Goal: Information Seeking & Learning: Learn about a topic

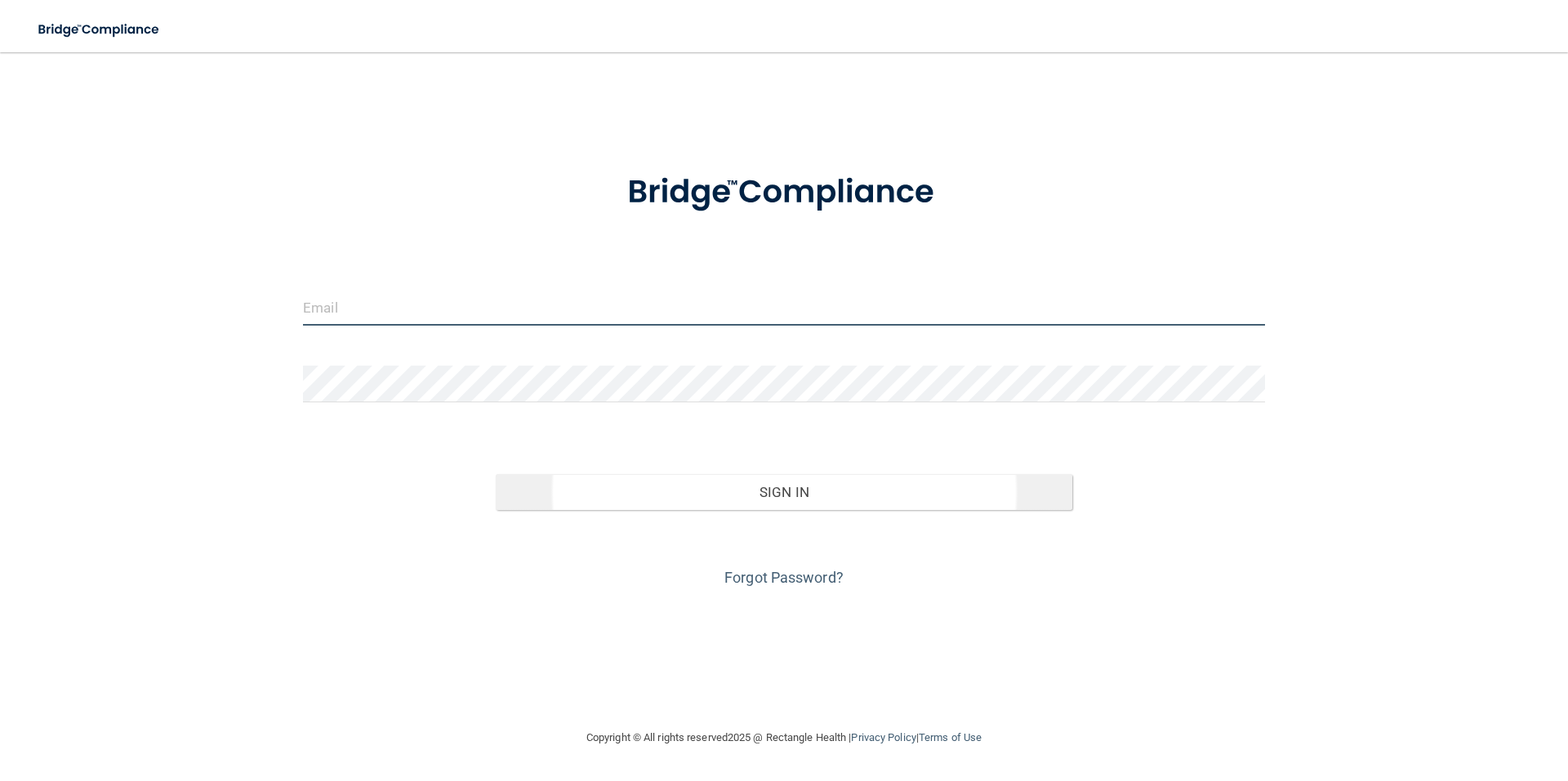
type input "[EMAIL_ADDRESS][DOMAIN_NAME]"
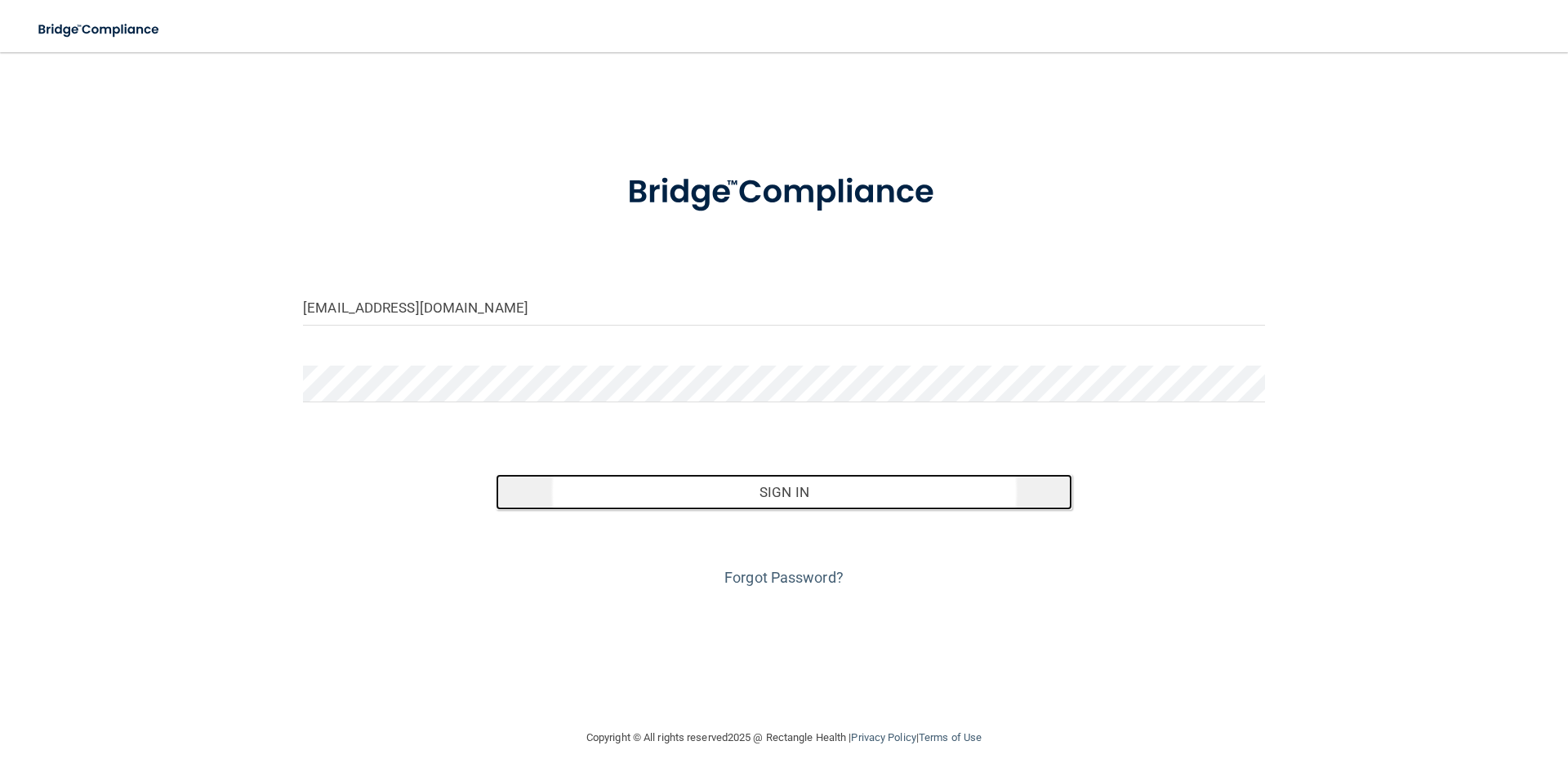
click at [816, 486] on button "Sign In" at bounding box center [785, 492] width 578 height 36
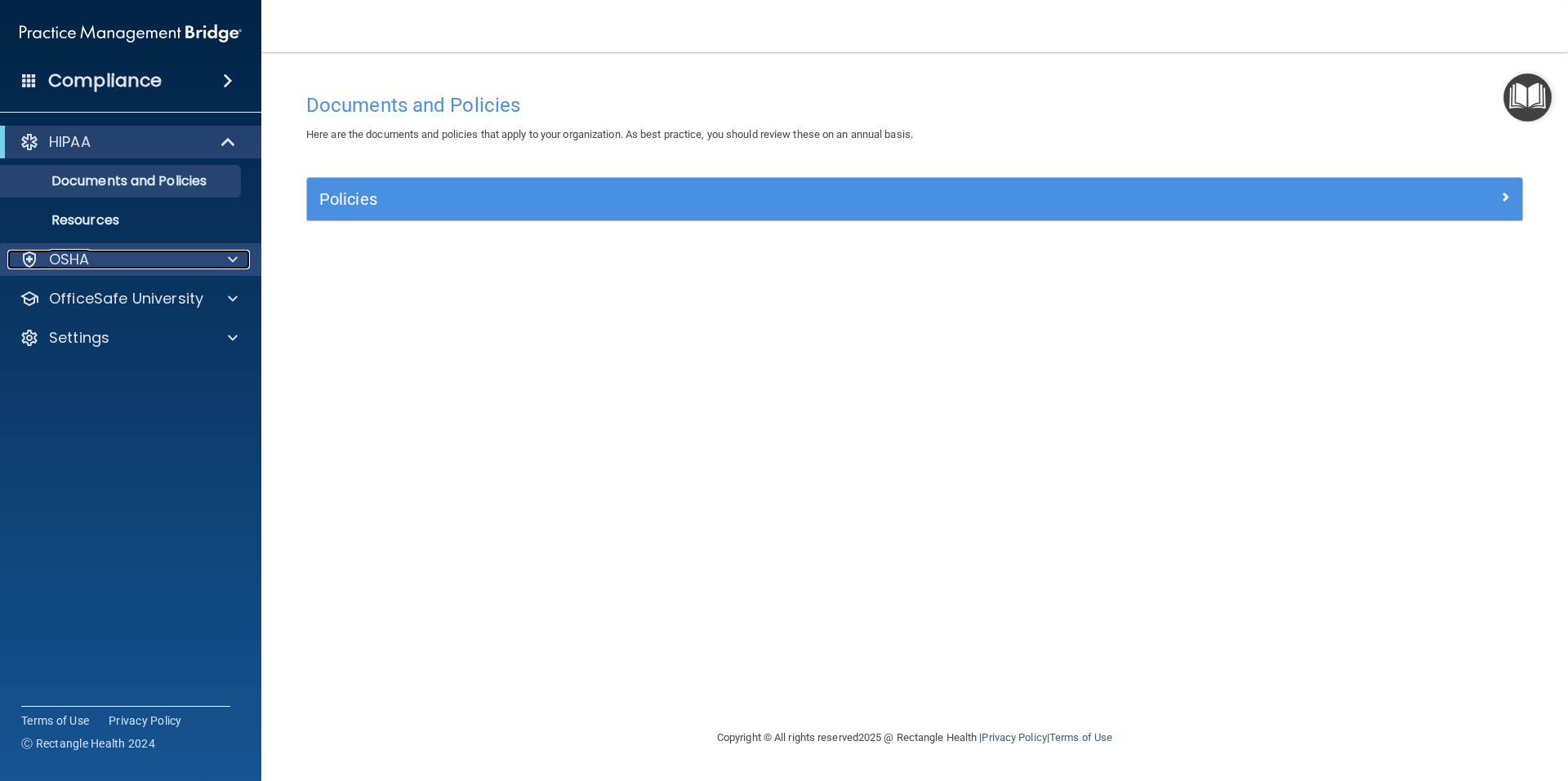
click at [230, 257] on span at bounding box center [232, 259] width 10 height 19
click at [231, 257] on span at bounding box center [232, 259] width 10 height 19
click at [232, 149] on span at bounding box center [230, 142] width 14 height 19
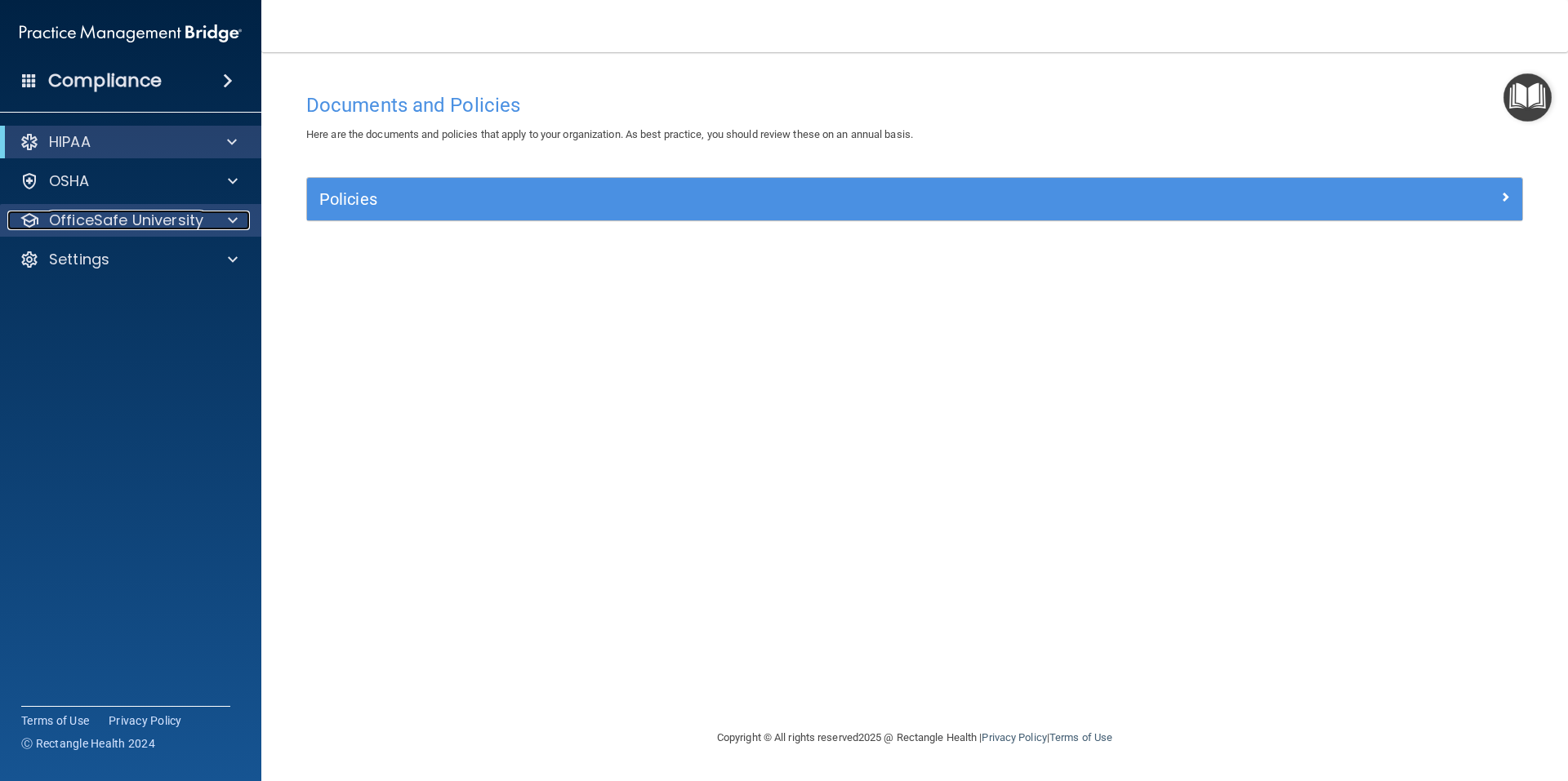
click at [224, 222] on div at bounding box center [230, 220] width 41 height 19
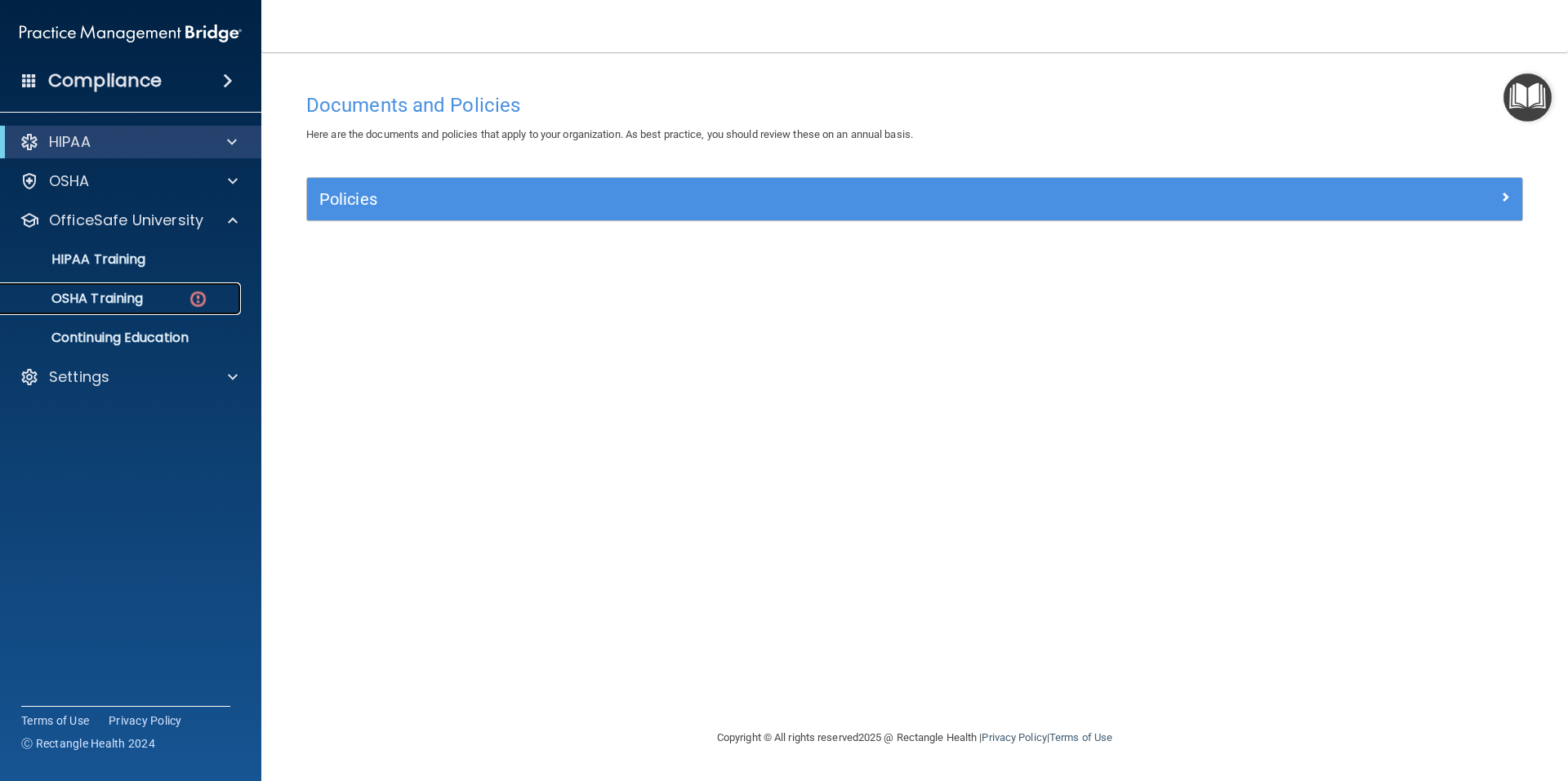
click at [125, 298] on p "OSHA Training" at bounding box center [76, 299] width 132 height 17
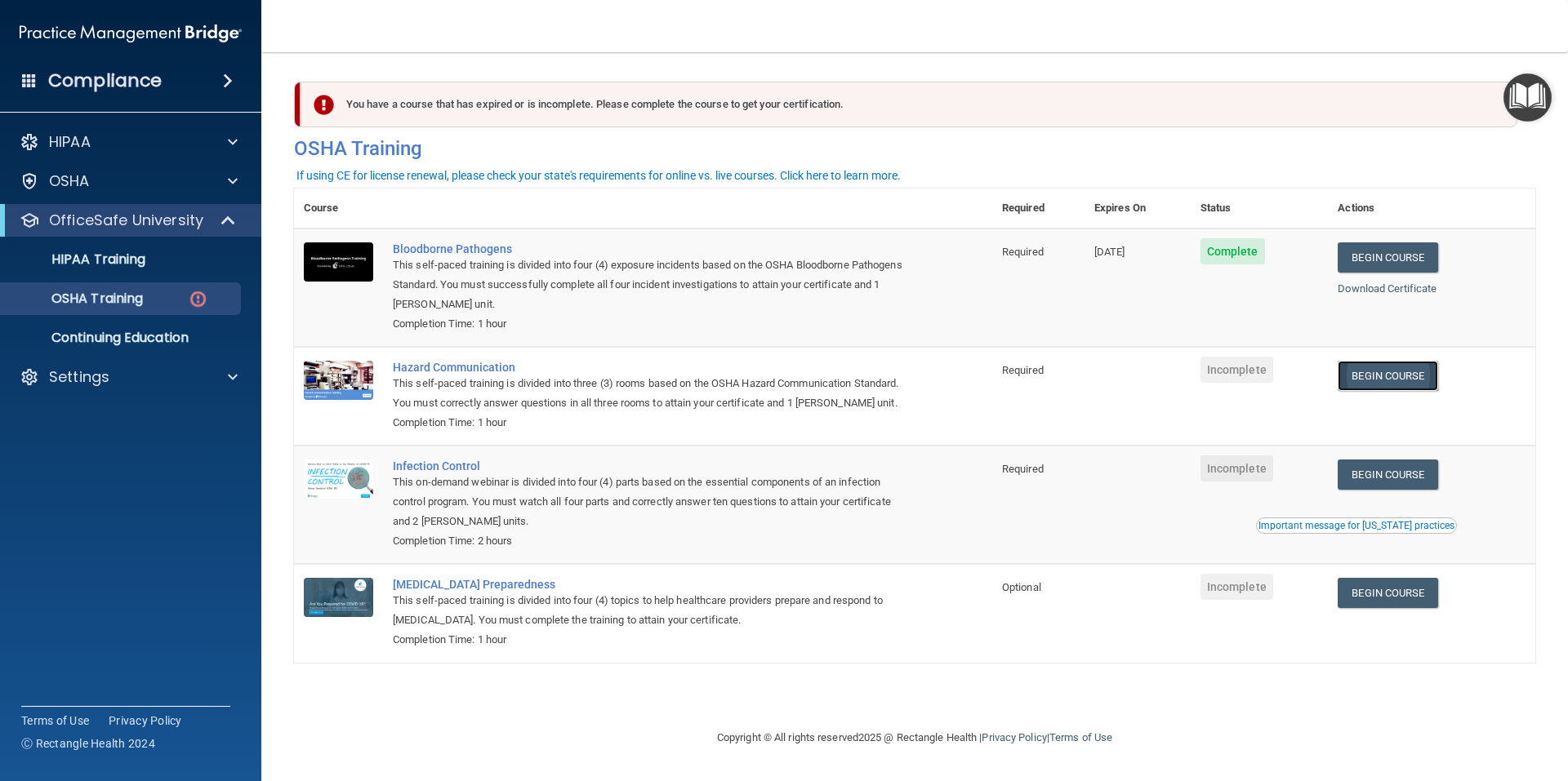
click at [1407, 371] on link "Begin Course" at bounding box center [1388, 376] width 100 height 31
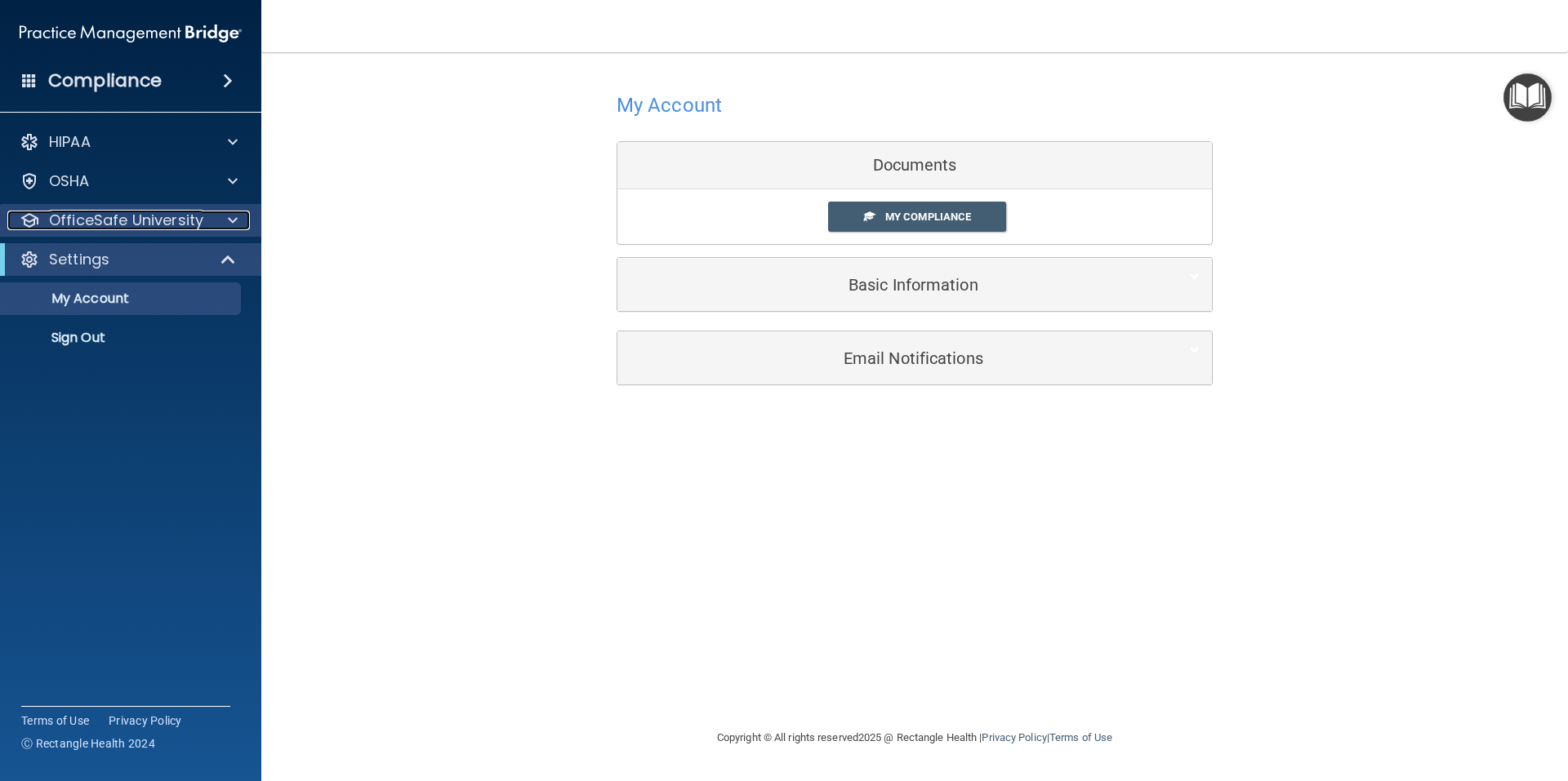
click at [218, 218] on div at bounding box center [230, 220] width 41 height 19
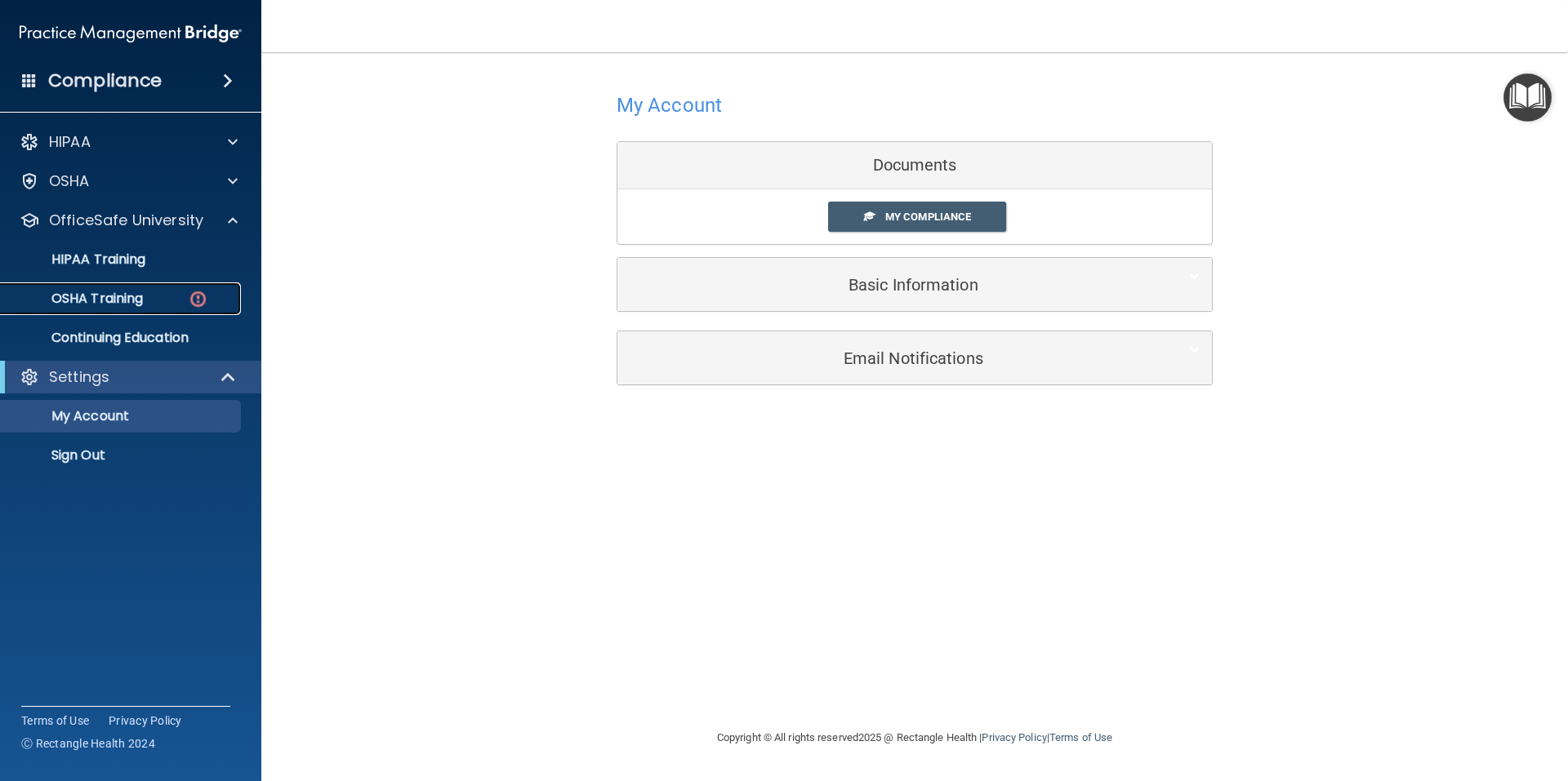
click at [139, 300] on p "OSHA Training" at bounding box center [76, 299] width 132 height 17
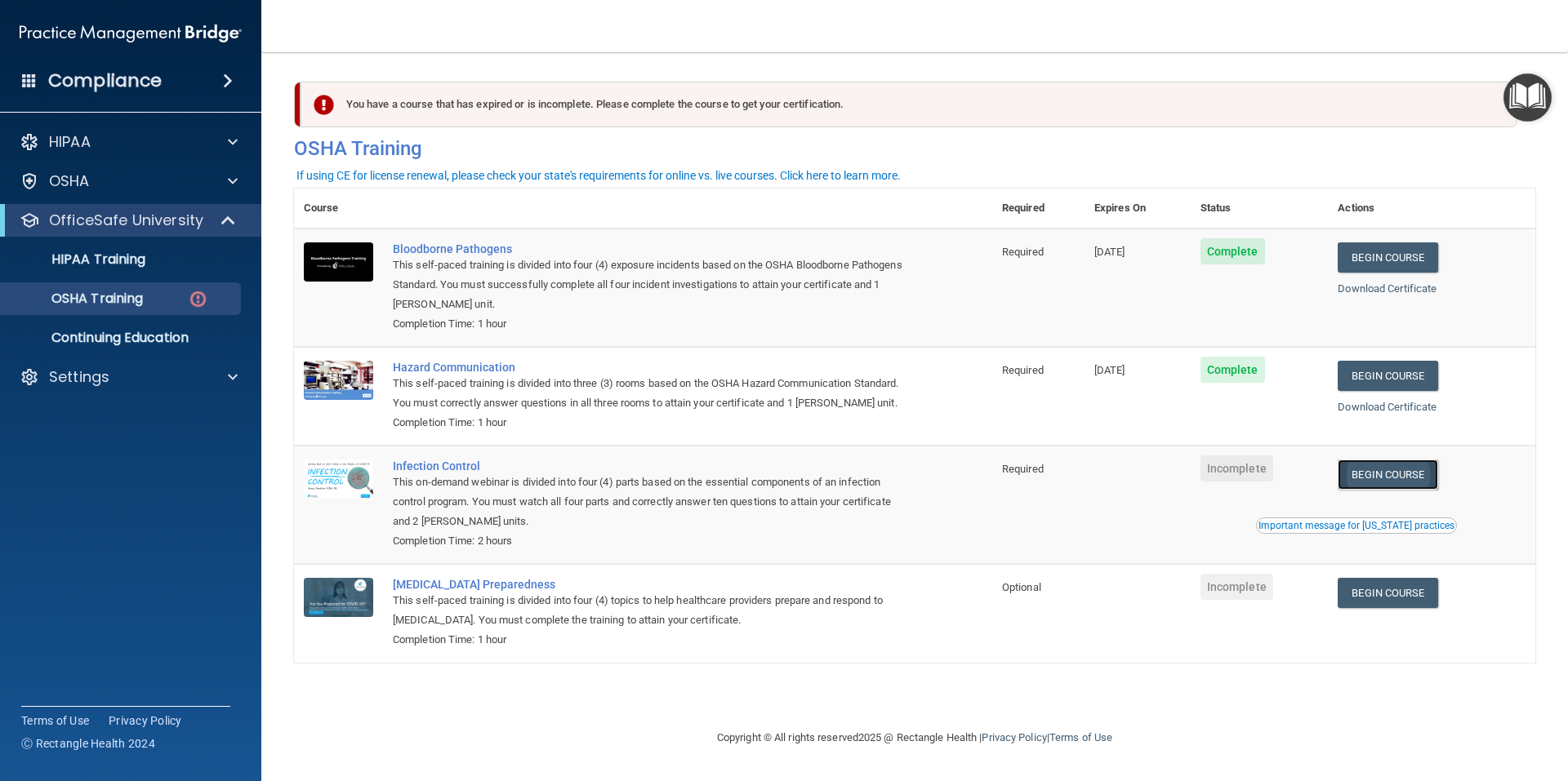
click at [1385, 477] on link "Begin Course" at bounding box center [1388, 475] width 100 height 31
click at [108, 293] on p "OSHA Training" at bounding box center [76, 299] width 132 height 17
click at [125, 221] on p "OfficeSafe University" at bounding box center [126, 220] width 155 height 19
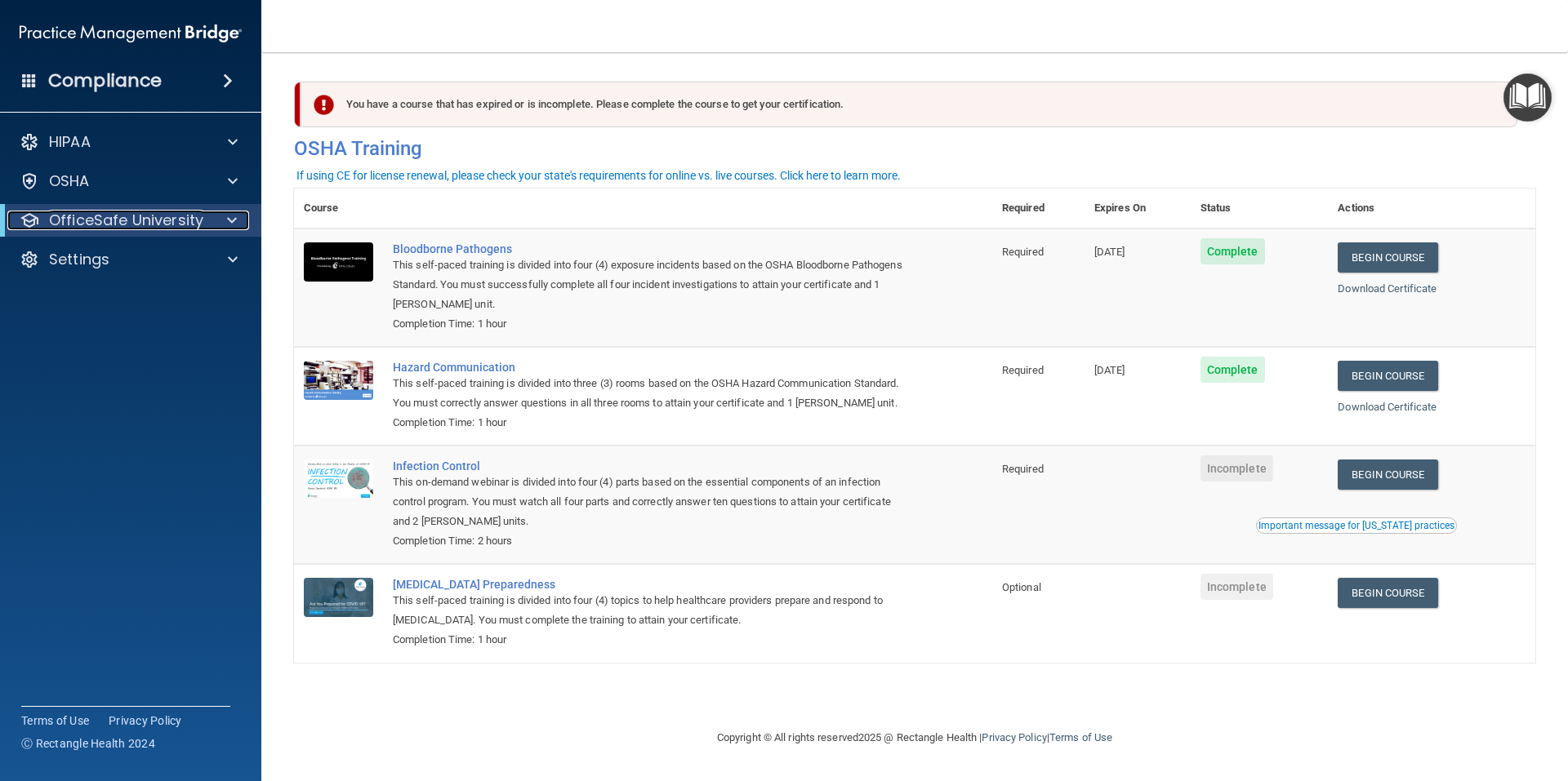
click at [125, 221] on p "OfficeSafe University" at bounding box center [126, 220] width 155 height 19
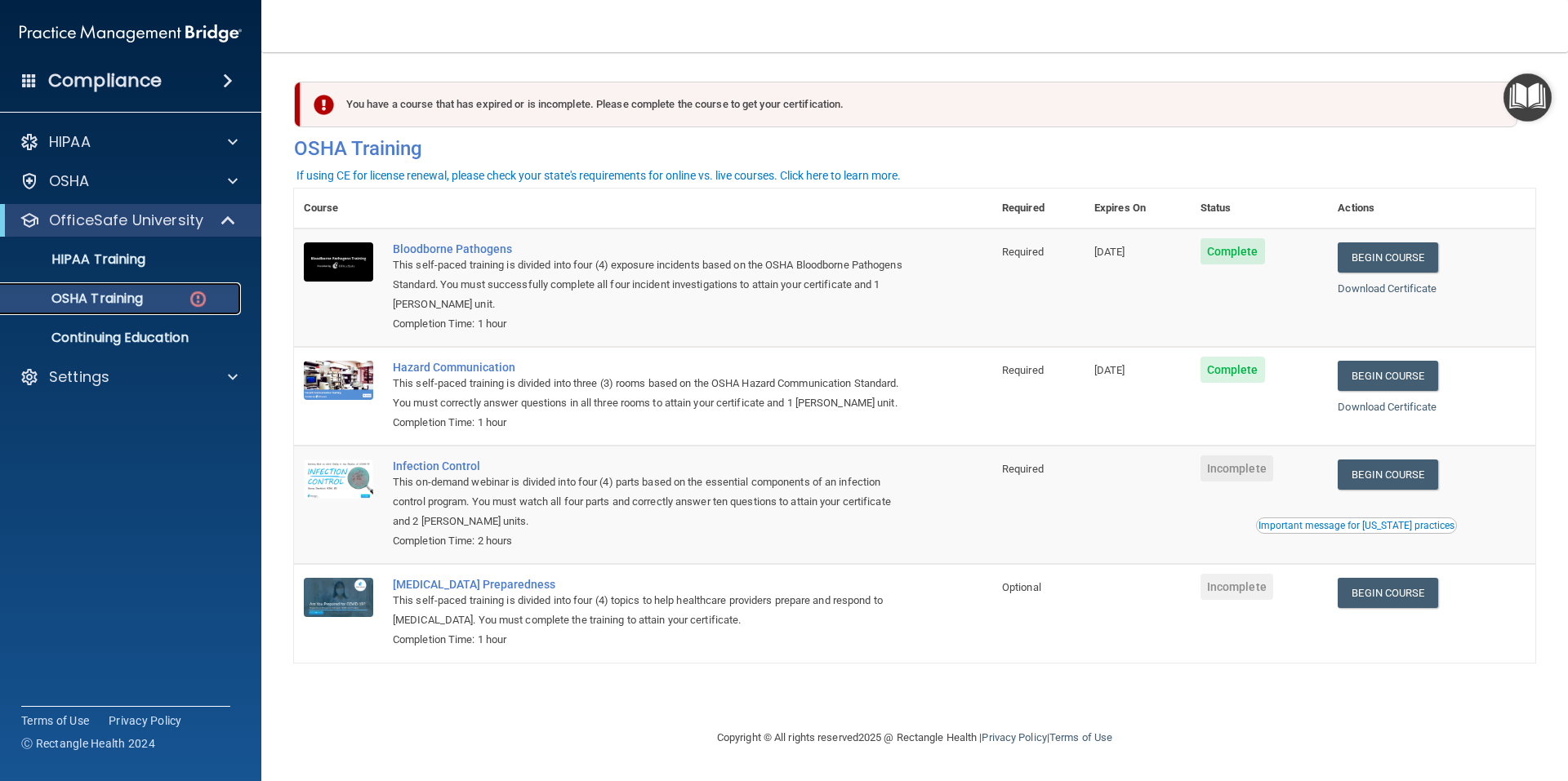
drag, startPoint x: 120, startPoint y: 296, endPoint x: 132, endPoint y: 302, distance: 13.4
click at [120, 297] on p "OSHA Training" at bounding box center [76, 299] width 132 height 17
click at [1397, 475] on link "Begin Course" at bounding box center [1388, 475] width 100 height 31
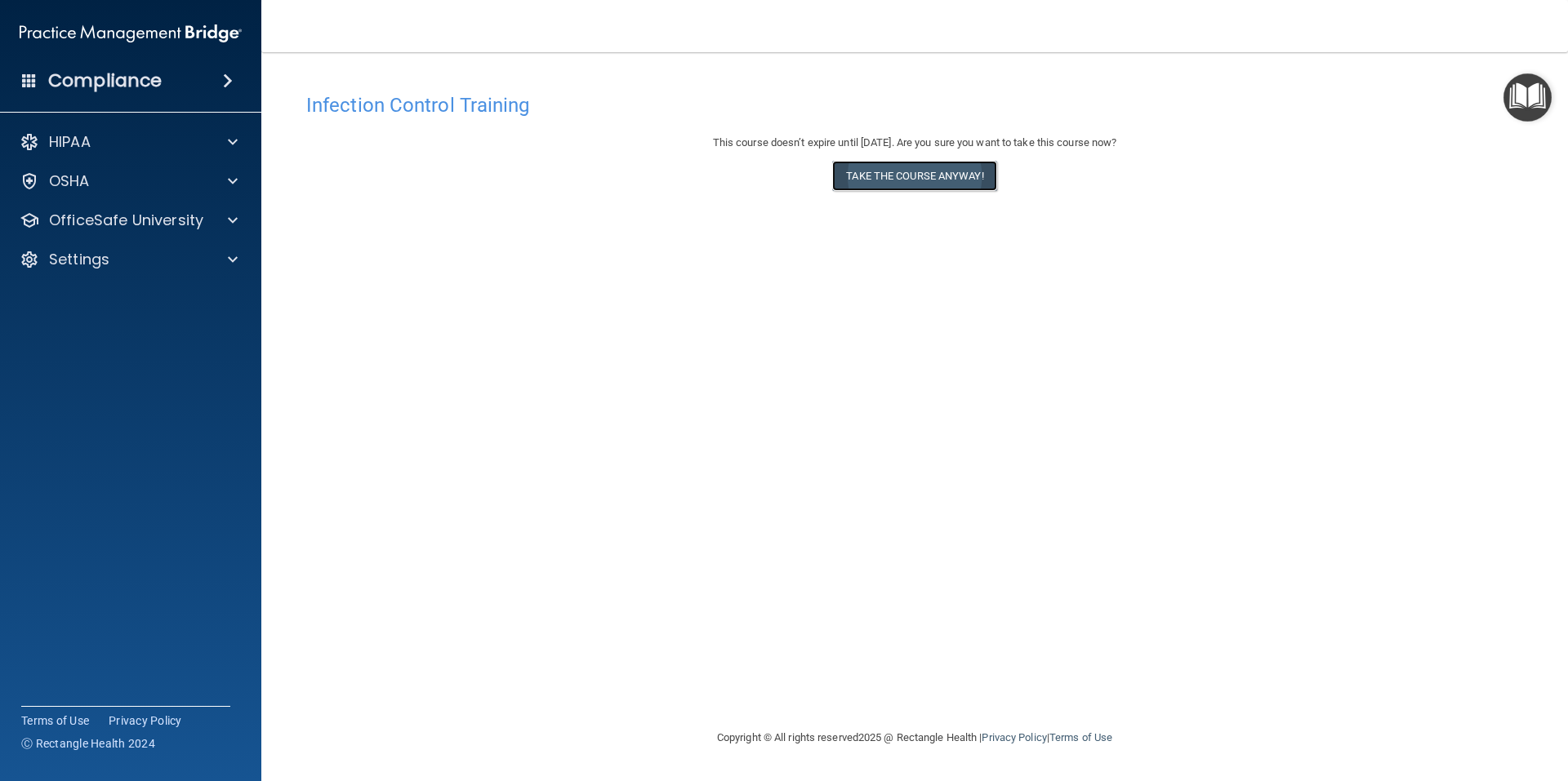
click at [913, 169] on button "Take the course anyway!" at bounding box center [914, 176] width 164 height 31
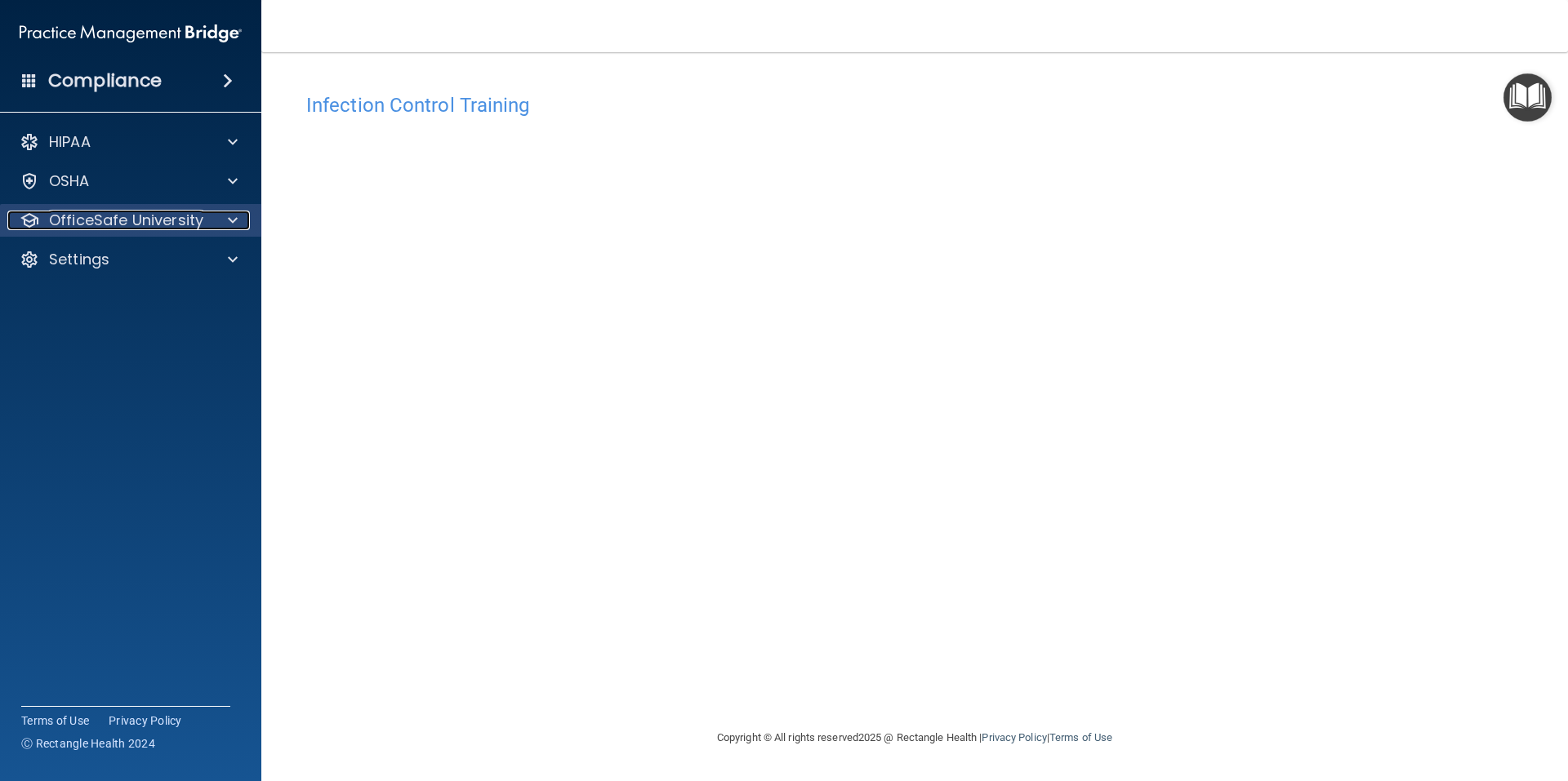
click at [103, 219] on p "OfficeSafe University" at bounding box center [126, 220] width 155 height 19
click at [238, 218] on div at bounding box center [230, 220] width 41 height 19
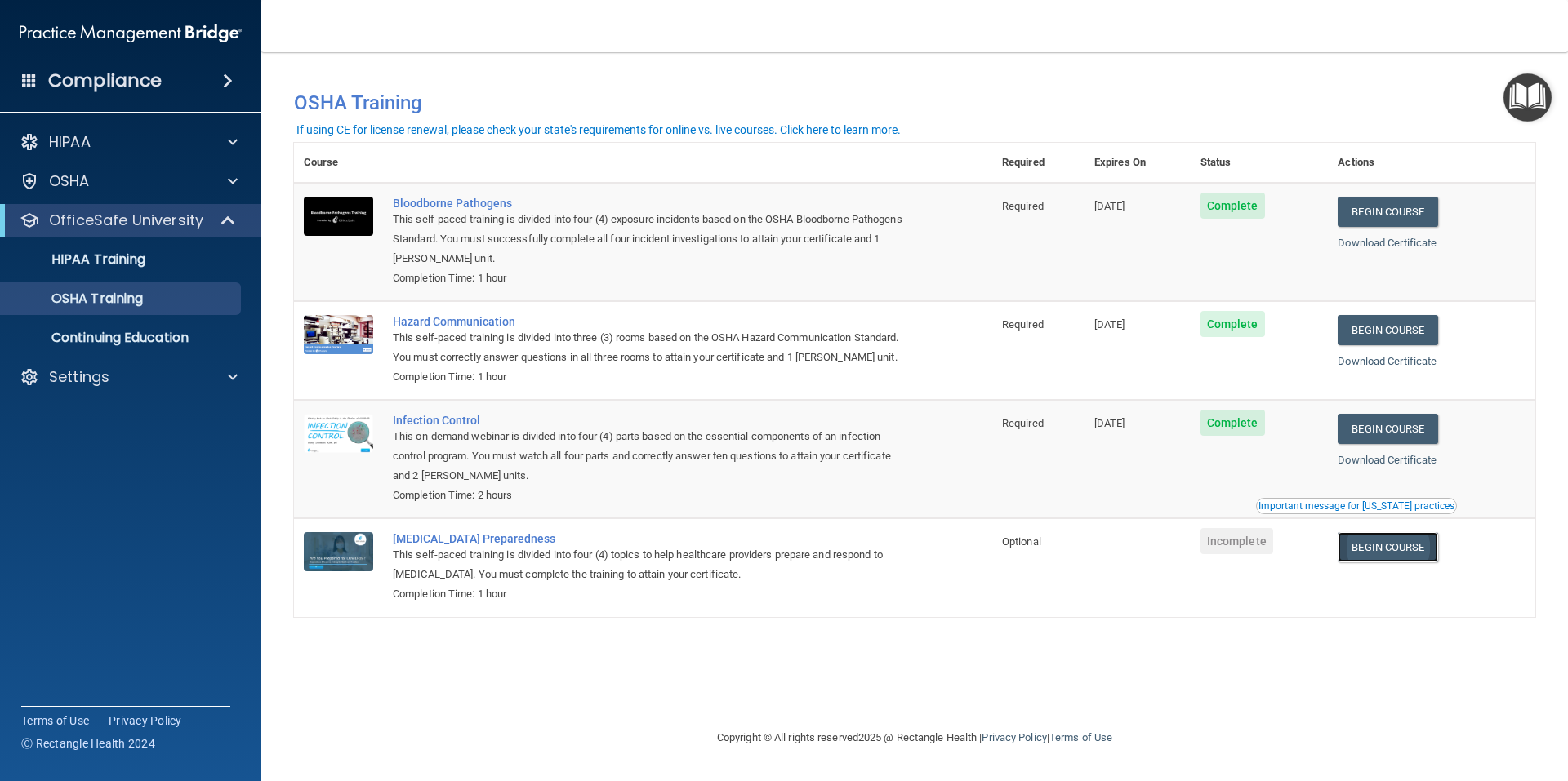
click at [1415, 548] on link "Begin Course" at bounding box center [1388, 547] width 100 height 31
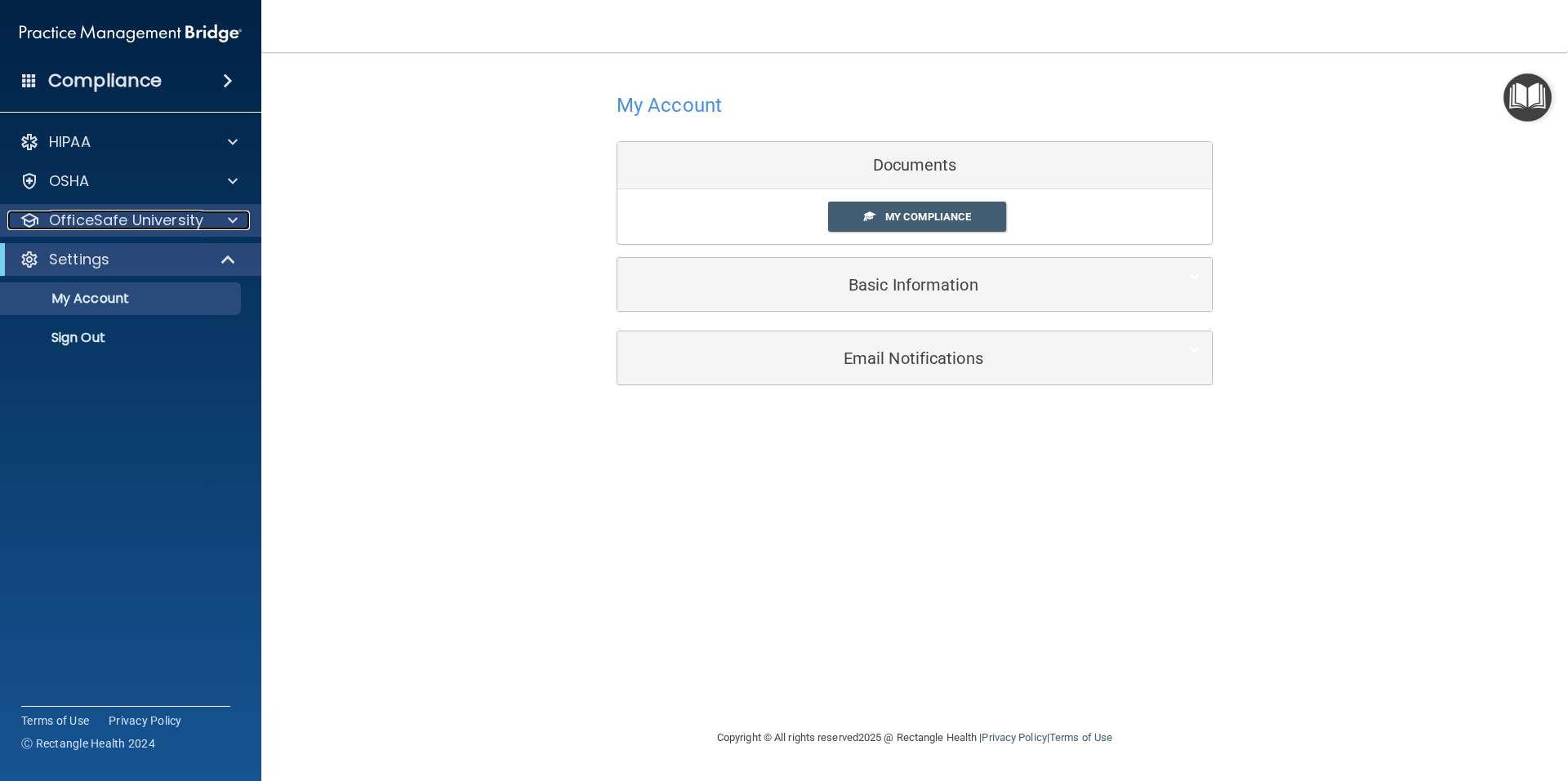
click at [240, 217] on div at bounding box center [230, 220] width 41 height 19
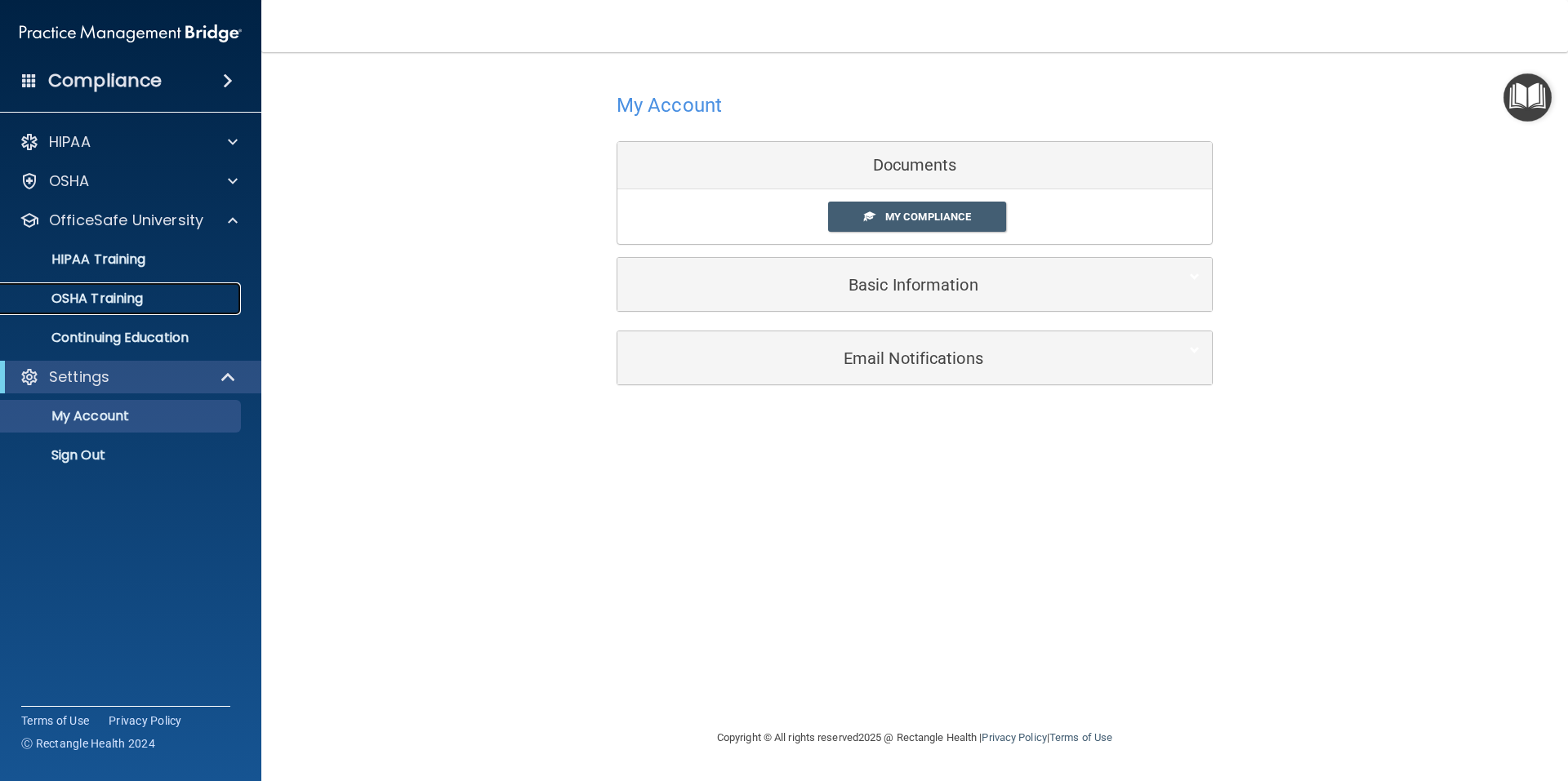
click at [140, 295] on p "OSHA Training" at bounding box center [76, 299] width 132 height 17
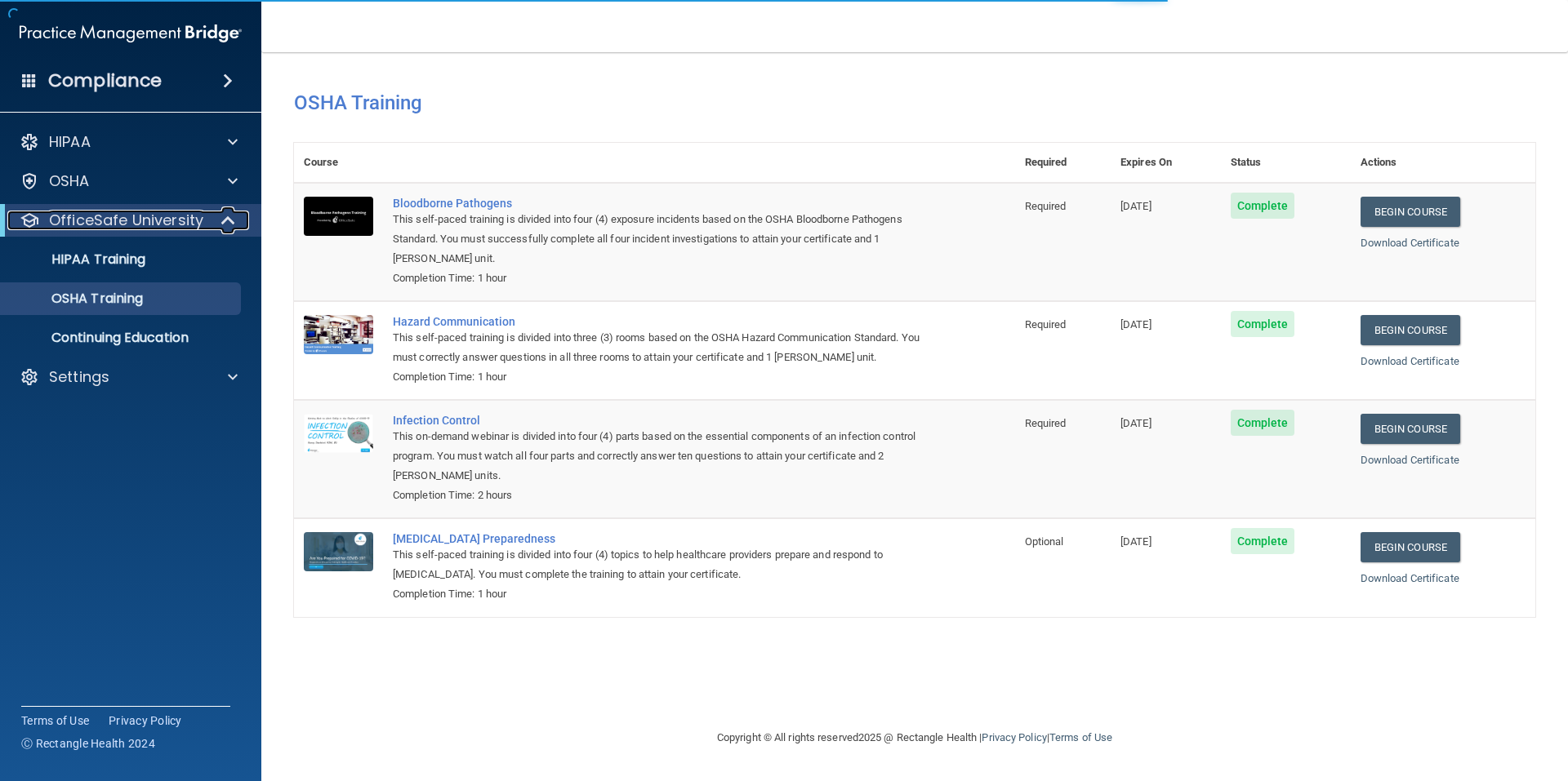
click at [228, 220] on span at bounding box center [230, 220] width 14 height 19
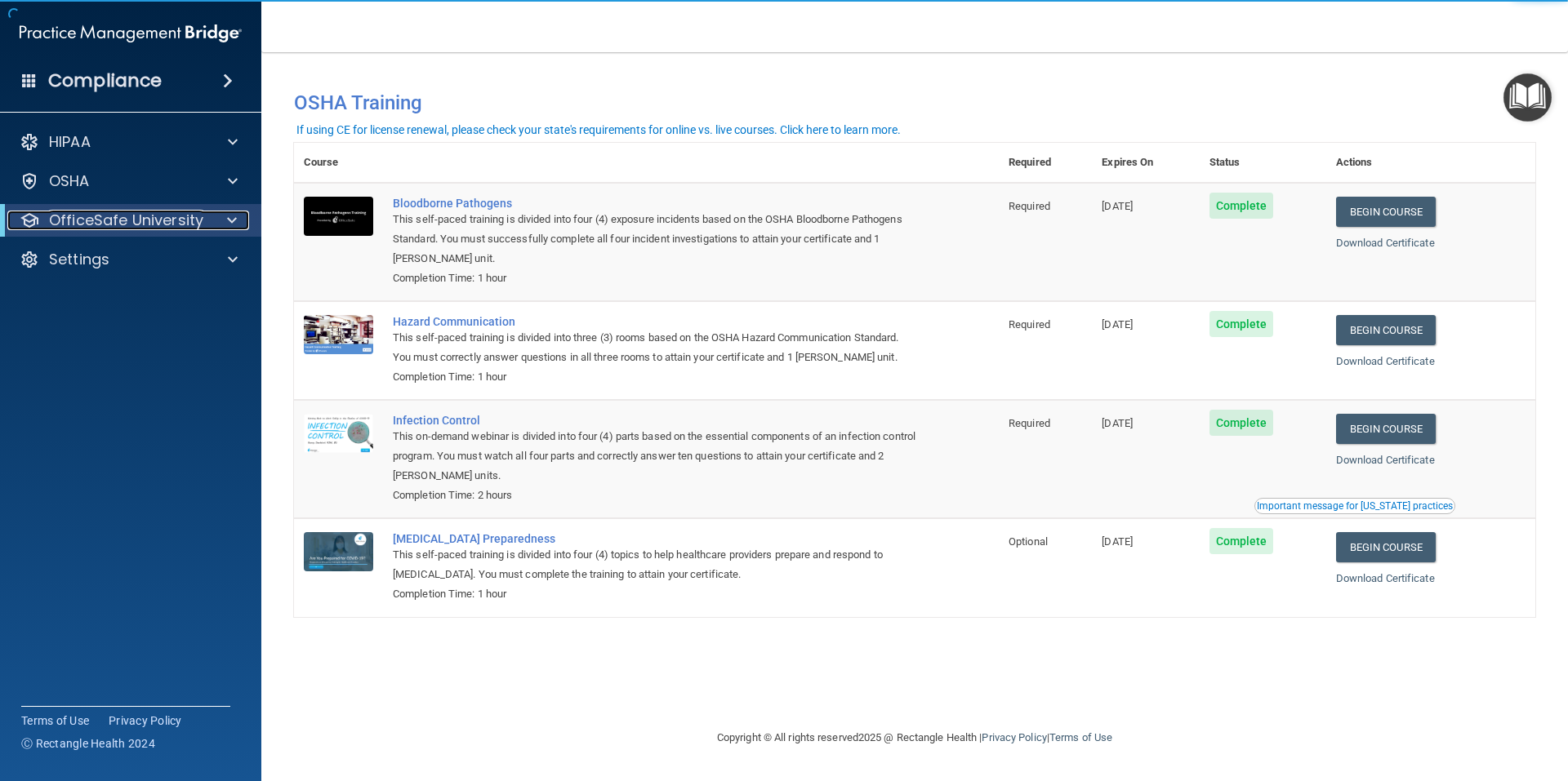
click at [228, 222] on span at bounding box center [231, 220] width 10 height 19
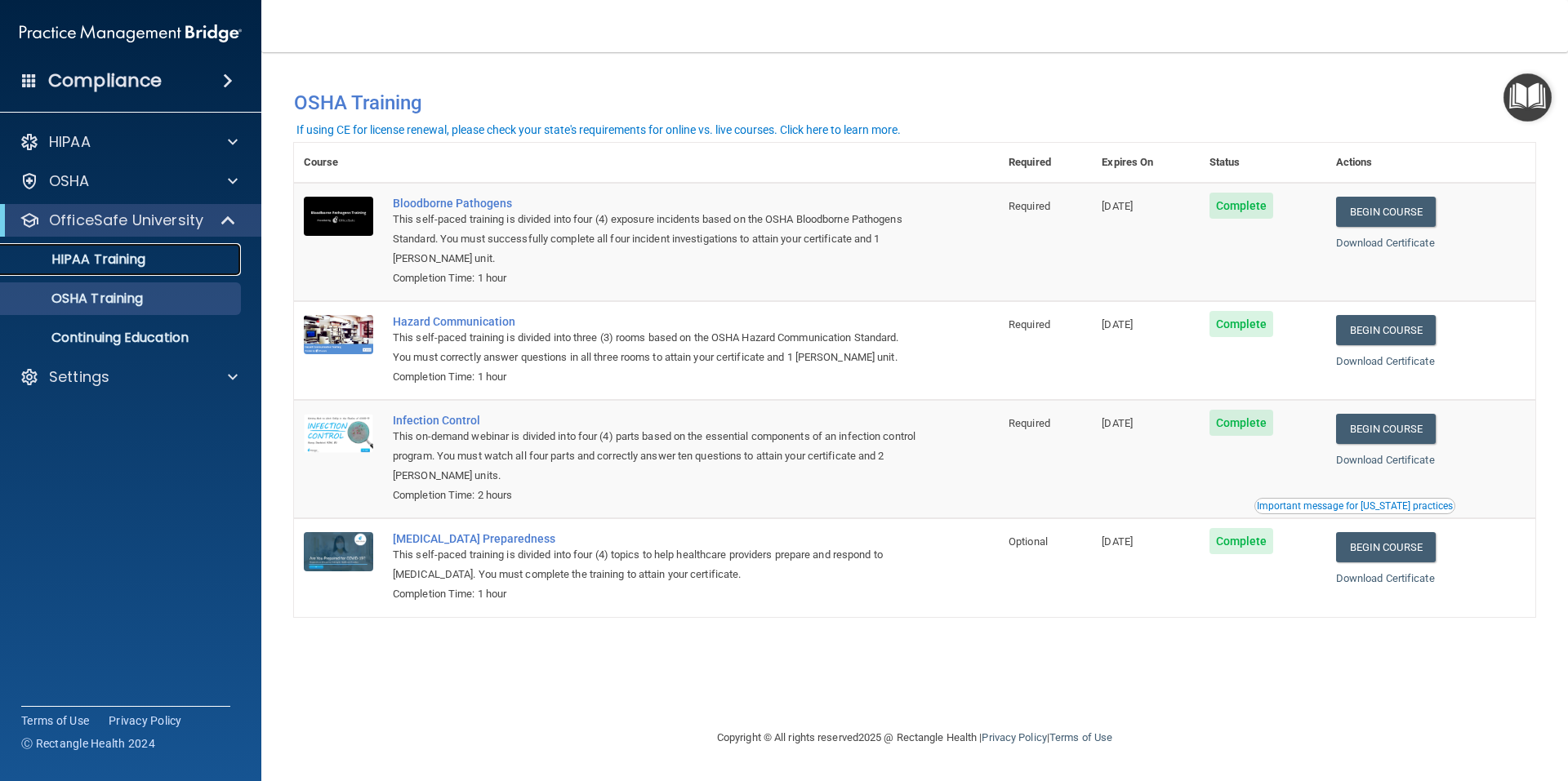
click at [124, 255] on p "HIPAA Training" at bounding box center [78, 260] width 135 height 17
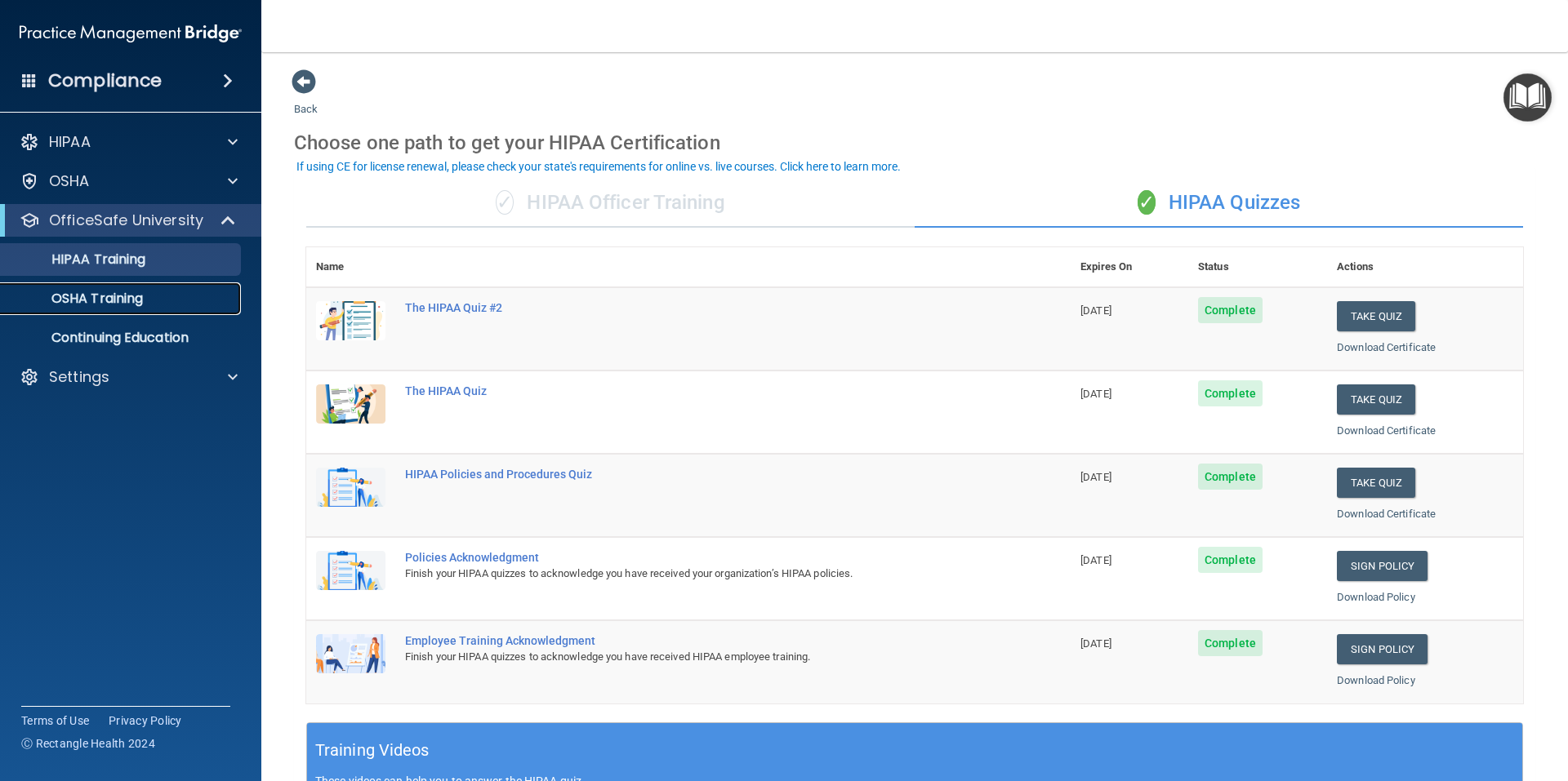
click at [75, 300] on p "OSHA Training" at bounding box center [76, 299] width 132 height 17
